Goal: Information Seeking & Learning: Learn about a topic

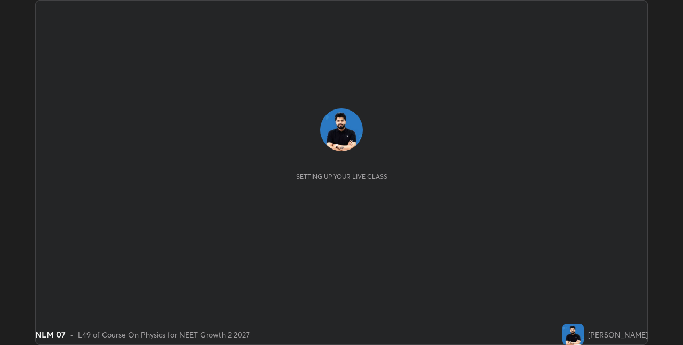
scroll to position [345, 683]
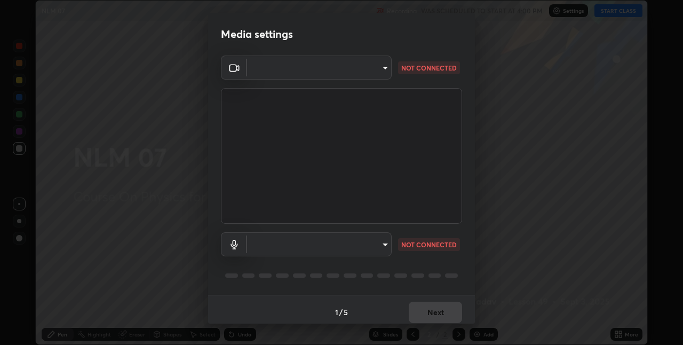
type input "280048489f4aceaa7dd929c42ae46e7d7a1038740bc9fc22ad0932e52b0860f8"
type input "default"
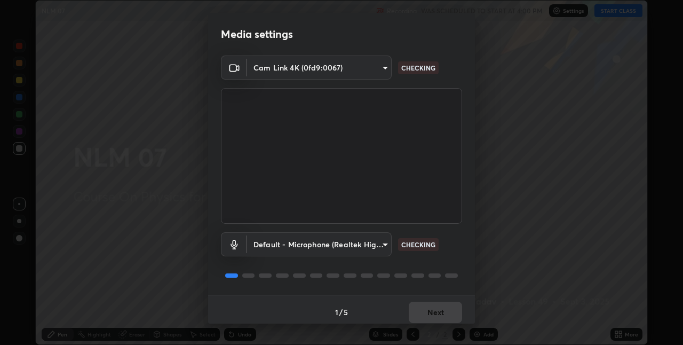
scroll to position [5, 0]
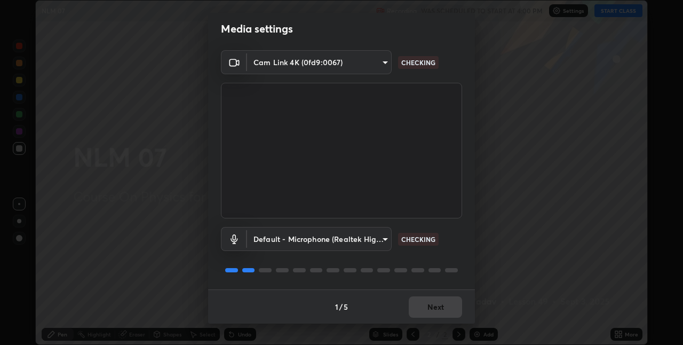
click at [305, 170] on video at bounding box center [341, 151] width 241 height 136
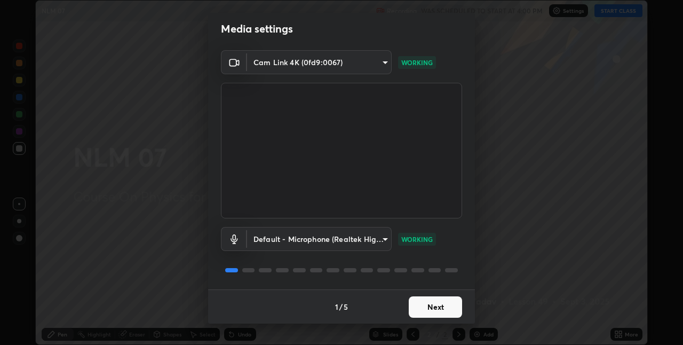
scroll to position [0, 0]
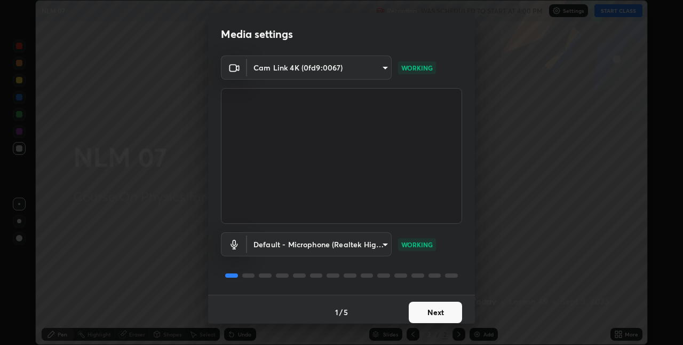
click at [436, 309] on button "Next" at bounding box center [435, 312] width 53 height 21
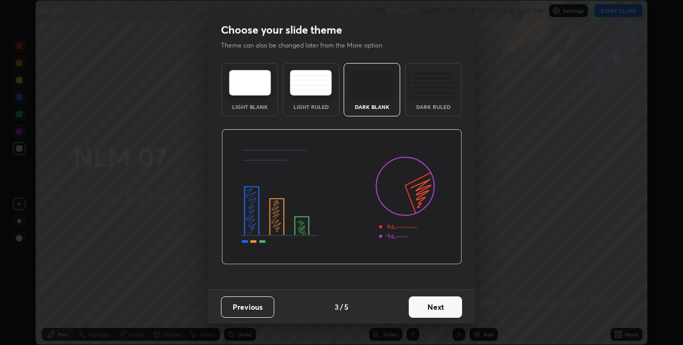
click at [447, 310] on button "Next" at bounding box center [435, 306] width 53 height 21
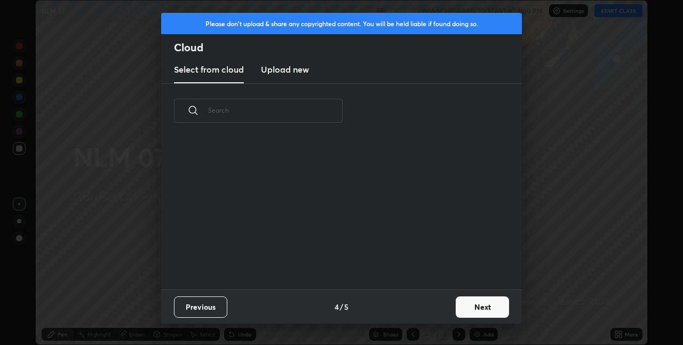
click at [450, 308] on div "Previous 4 / 5 Next" at bounding box center [341, 306] width 361 height 34
click at [457, 305] on button "Next" at bounding box center [482, 306] width 53 height 21
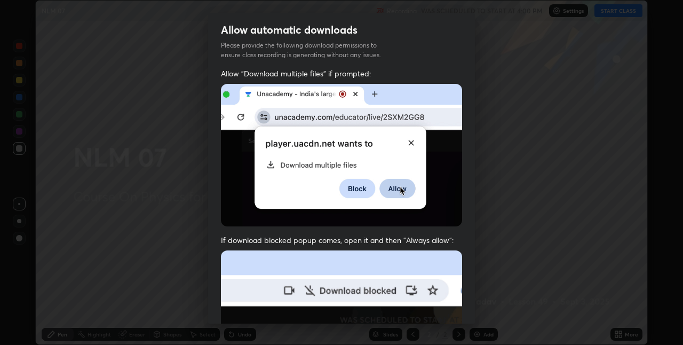
click at [467, 304] on div "Allow "Download multiple files" if prompted: If download blocked popup comes, o…" at bounding box center [341, 293] width 267 height 450
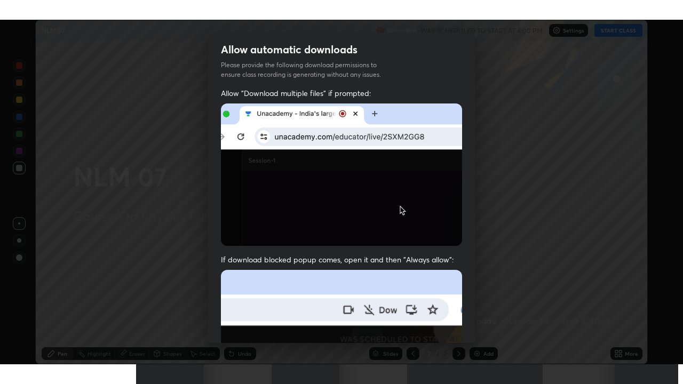
scroll to position [223, 0]
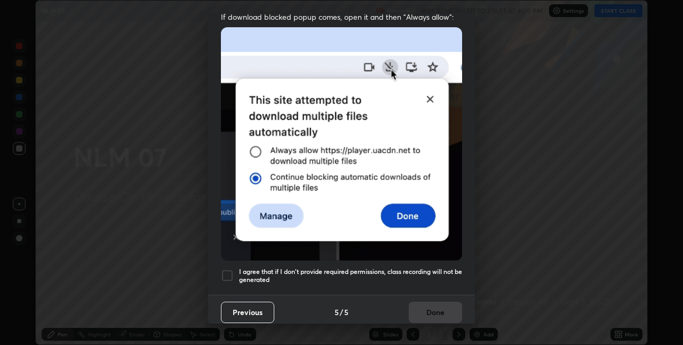
click at [232, 269] on div at bounding box center [227, 275] width 13 height 13
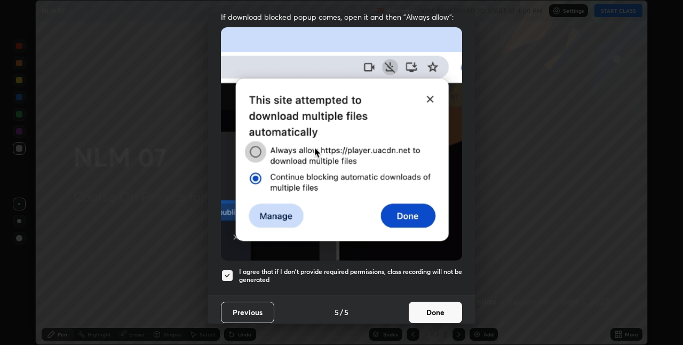
click at [432, 302] on button "Done" at bounding box center [435, 312] width 53 height 21
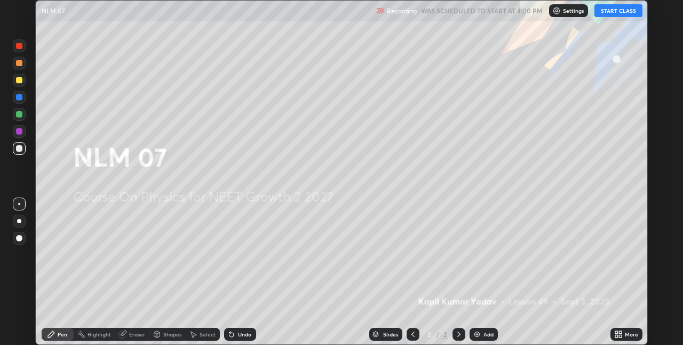
click at [607, 10] on button "START CLASS" at bounding box center [619, 10] width 48 height 13
click at [619, 333] on icon at bounding box center [620, 332] width 3 height 3
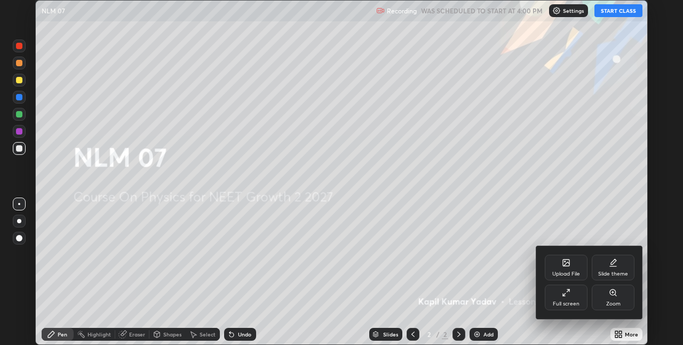
click at [573, 300] on div "Full screen" at bounding box center [566, 298] width 43 height 26
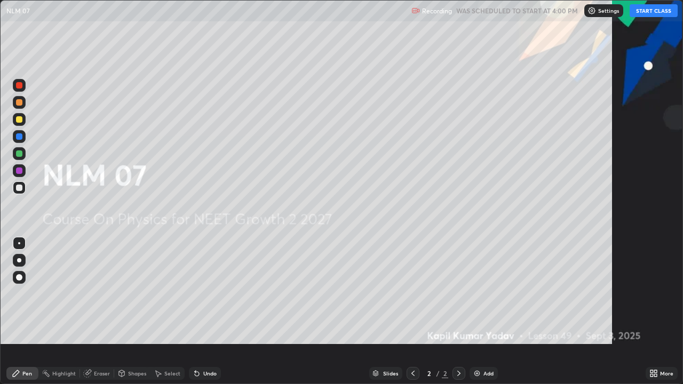
scroll to position [384, 683]
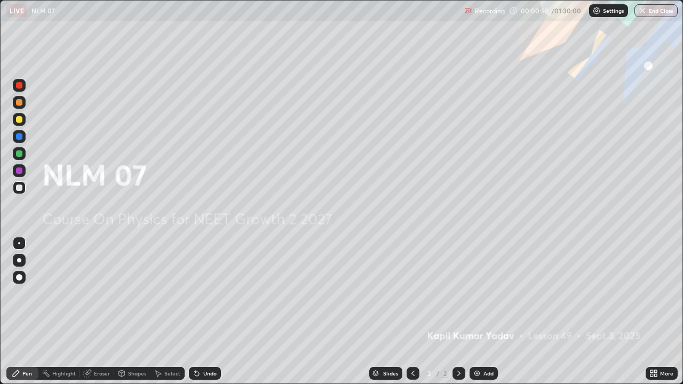
click at [477, 344] on img at bounding box center [477, 373] width 9 height 9
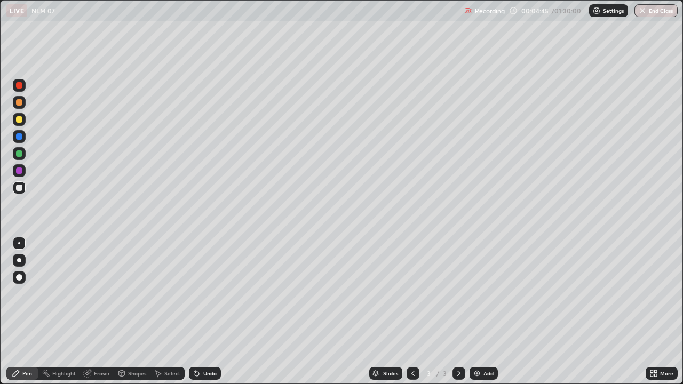
click at [457, 344] on icon at bounding box center [459, 373] width 9 height 9
click at [458, 344] on icon at bounding box center [459, 373] width 9 height 9
click at [482, 344] on div "Add" at bounding box center [484, 373] width 28 height 13
click at [412, 344] on icon at bounding box center [413, 373] width 9 height 9
click at [411, 344] on icon at bounding box center [413, 373] width 9 height 9
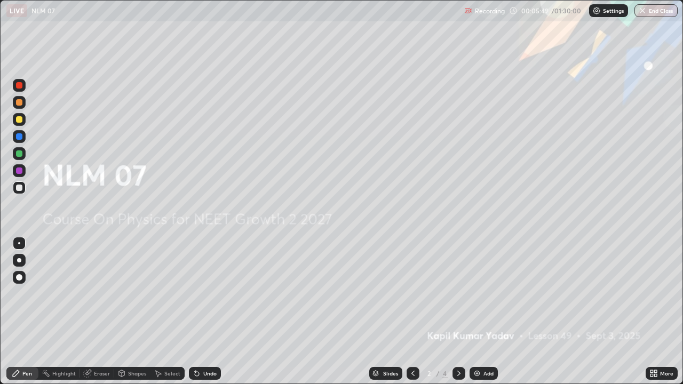
click at [455, 344] on icon at bounding box center [459, 373] width 9 height 9
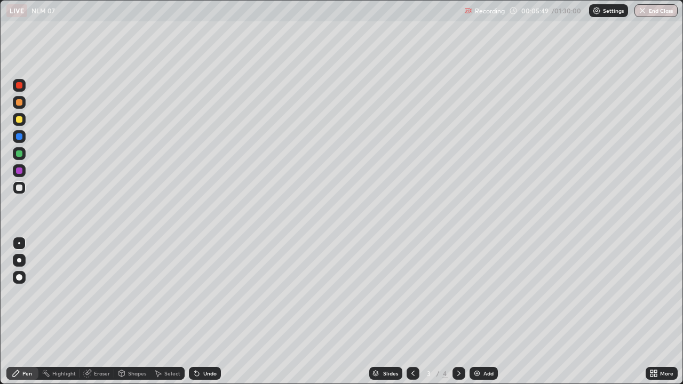
click at [458, 344] on icon at bounding box center [459, 373] width 9 height 9
click at [477, 344] on div "Add" at bounding box center [484, 373] width 28 height 13
click at [478, 344] on img at bounding box center [477, 373] width 9 height 9
click at [473, 344] on img at bounding box center [477, 373] width 9 height 9
click at [484, 344] on div "Add" at bounding box center [489, 373] width 10 height 5
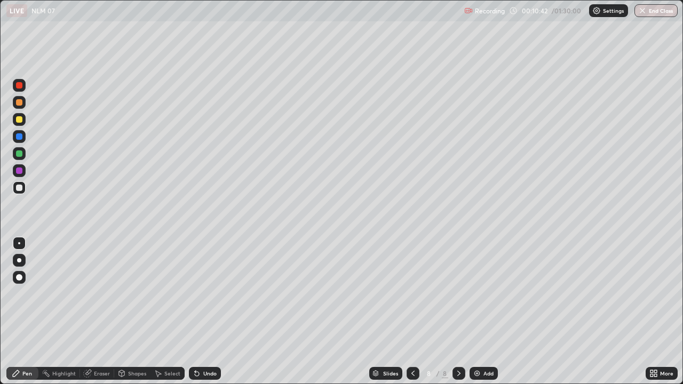
click at [22, 122] on div at bounding box center [19, 119] width 13 height 13
click at [473, 344] on img at bounding box center [477, 373] width 9 height 9
click at [477, 344] on img at bounding box center [477, 373] width 9 height 9
click at [484, 344] on div "Add" at bounding box center [489, 373] width 10 height 5
click at [482, 344] on div "Add" at bounding box center [484, 373] width 28 height 13
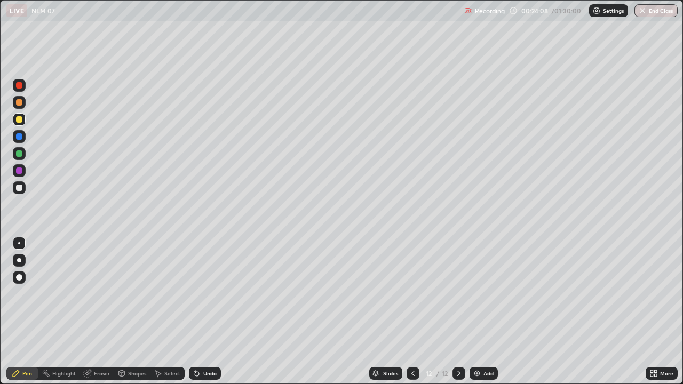
click at [205, 344] on div "Undo" at bounding box center [209, 373] width 13 height 5
click at [204, 344] on div "Undo" at bounding box center [209, 373] width 13 height 5
click at [208, 344] on div "Undo" at bounding box center [209, 373] width 13 height 5
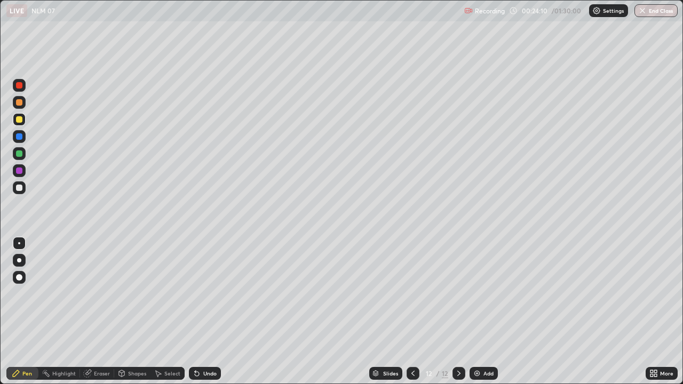
click at [209, 344] on div "Undo" at bounding box center [209, 373] width 13 height 5
click at [208, 344] on div "Undo" at bounding box center [209, 373] width 13 height 5
click at [206, 344] on div "Undo" at bounding box center [209, 373] width 13 height 5
click at [201, 344] on div "Undo" at bounding box center [205, 373] width 32 height 13
click at [96, 344] on div "Eraser" at bounding box center [102, 373] width 16 height 5
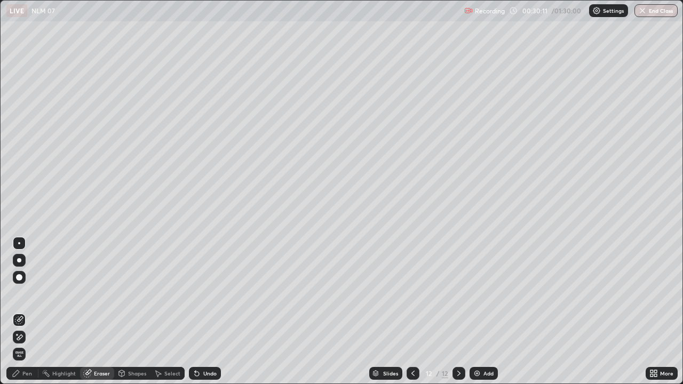
click at [479, 344] on img at bounding box center [477, 373] width 9 height 9
click at [26, 344] on div "Pen" at bounding box center [27, 373] width 10 height 5
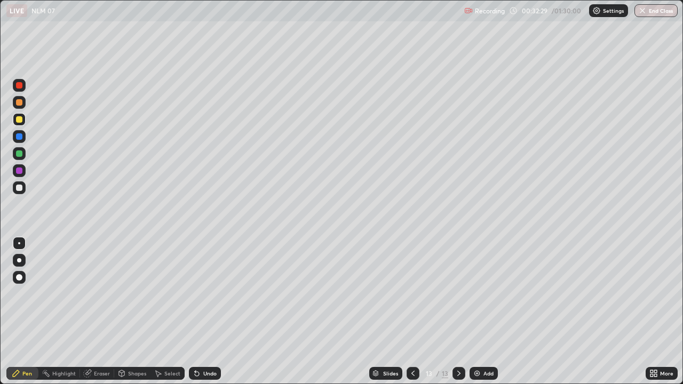
click at [19, 185] on div at bounding box center [19, 188] width 6 height 6
click at [481, 344] on div "Add" at bounding box center [484, 373] width 28 height 13
click at [21, 119] on div at bounding box center [19, 119] width 6 height 6
click at [482, 344] on div "Add" at bounding box center [484, 373] width 28 height 13
click at [479, 344] on img at bounding box center [477, 373] width 9 height 9
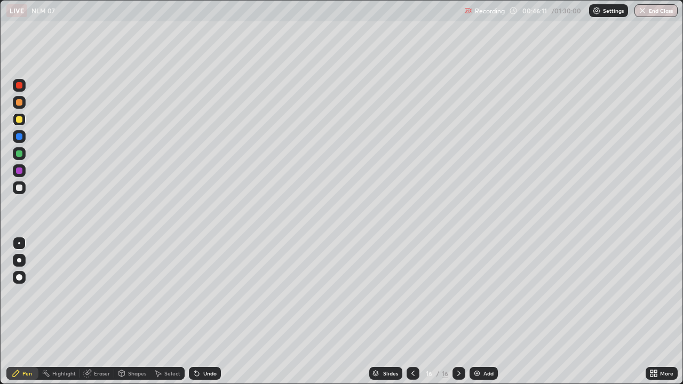
click at [19, 187] on div at bounding box center [19, 188] width 6 height 6
click at [204, 344] on div "Undo" at bounding box center [205, 373] width 32 height 13
click at [481, 344] on div "Add" at bounding box center [484, 373] width 28 height 13
click at [482, 344] on div "Add" at bounding box center [484, 373] width 28 height 13
click at [487, 344] on div "Add" at bounding box center [484, 373] width 28 height 13
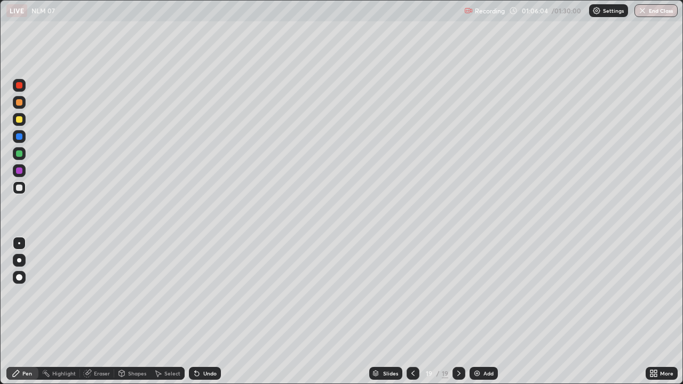
click at [478, 344] on img at bounding box center [477, 373] width 9 height 9
click at [481, 344] on div "Add" at bounding box center [484, 373] width 28 height 13
click at [485, 344] on div "Add" at bounding box center [489, 373] width 10 height 5
click at [18, 153] on div at bounding box center [19, 154] width 6 height 6
click at [484, 344] on div "Add" at bounding box center [484, 373] width 28 height 13
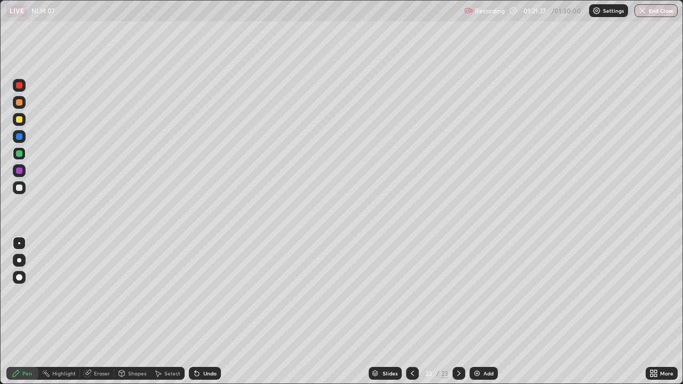
click at [643, 12] on img "button" at bounding box center [643, 10] width 9 height 9
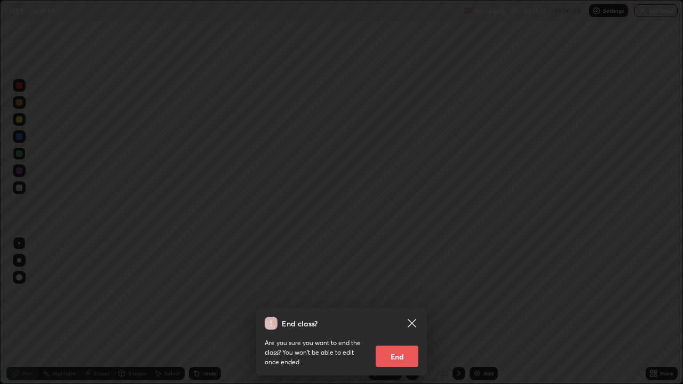
click at [406, 344] on button "End" at bounding box center [397, 356] width 43 height 21
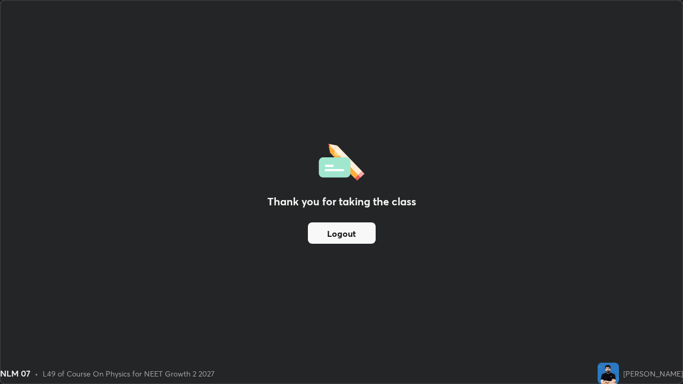
click at [368, 235] on button "Logout" at bounding box center [342, 233] width 68 height 21
click at [365, 235] on button "Logout" at bounding box center [342, 233] width 68 height 21
click at [367, 234] on button "Logout" at bounding box center [342, 233] width 68 height 21
